Goal: Task Accomplishment & Management: Complete application form

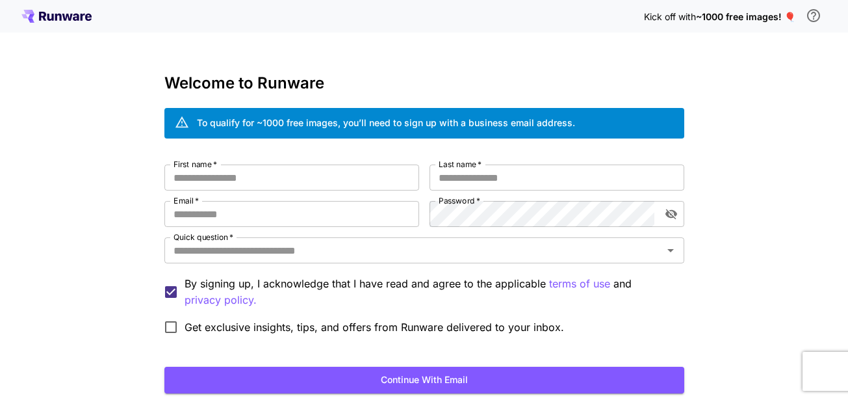
scroll to position [90, 0]
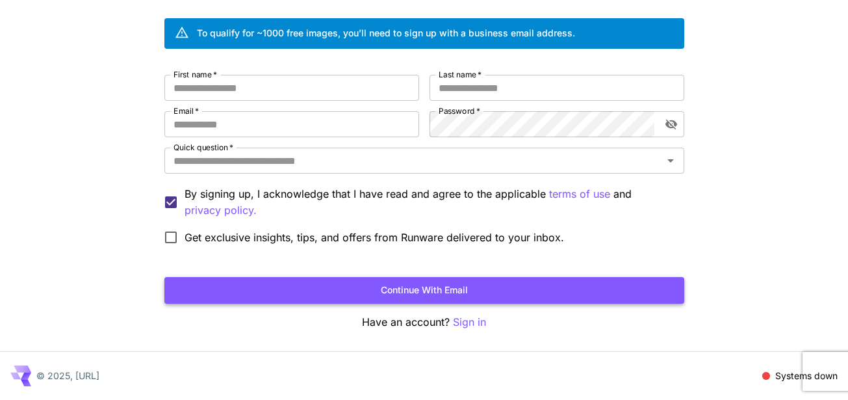
click at [426, 291] on button "Continue with email" at bounding box center [424, 290] width 520 height 27
click at [225, 92] on input "First name   *" at bounding box center [291, 88] width 255 height 26
click at [270, 331] on div "Kick off with ~1000 free images! 🎈 Welcome to Runware To qualify for ~1000 free…" at bounding box center [424, 154] width 848 height 489
click at [211, 88] on input "First name   *" at bounding box center [291, 88] width 255 height 26
